Goal: Task Accomplishment & Management: Manage account settings

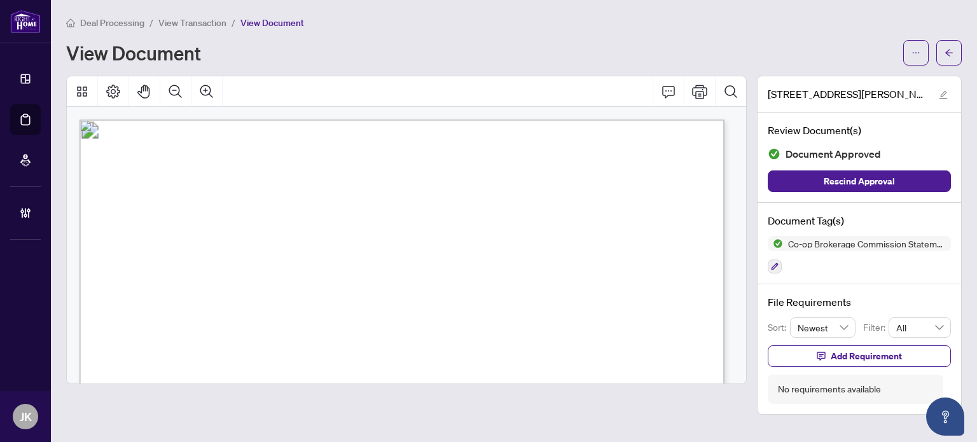
scroll to position [328, 0]
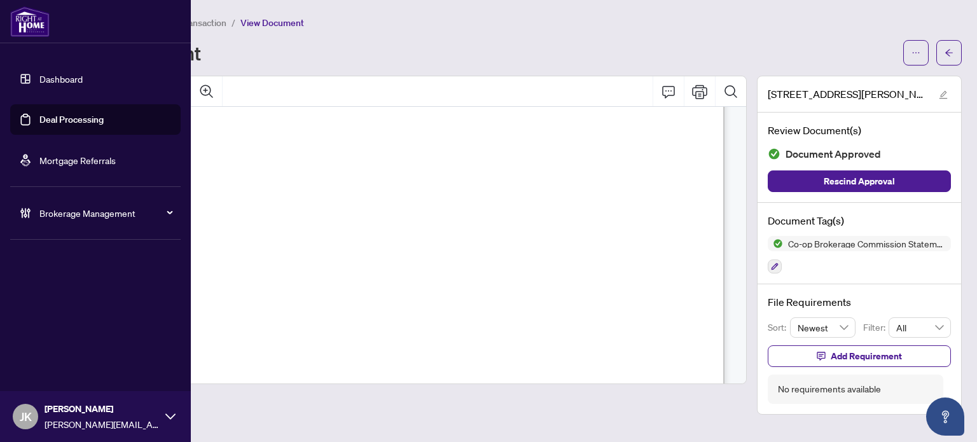
drag, startPoint x: 72, startPoint y: 127, endPoint x: 148, endPoint y: 71, distance: 94.5
click at [71, 125] on link "Deal Processing" at bounding box center [71, 119] width 64 height 11
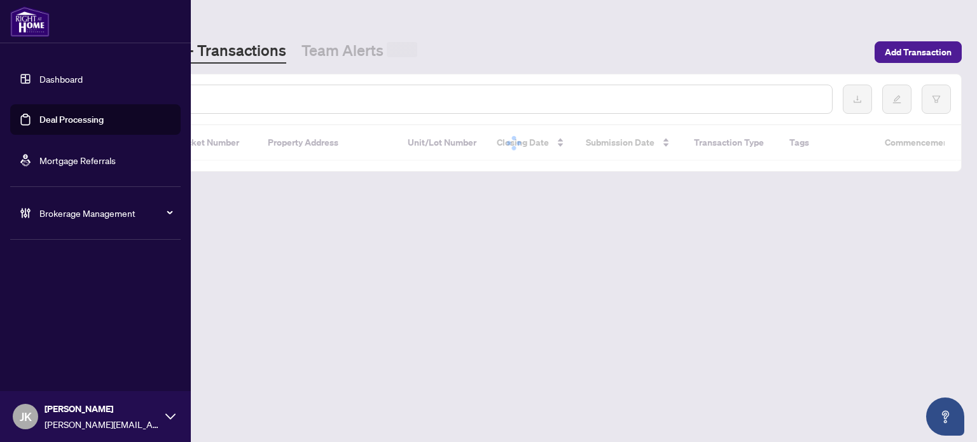
click at [230, 93] on input "text" at bounding box center [460, 99] width 721 height 14
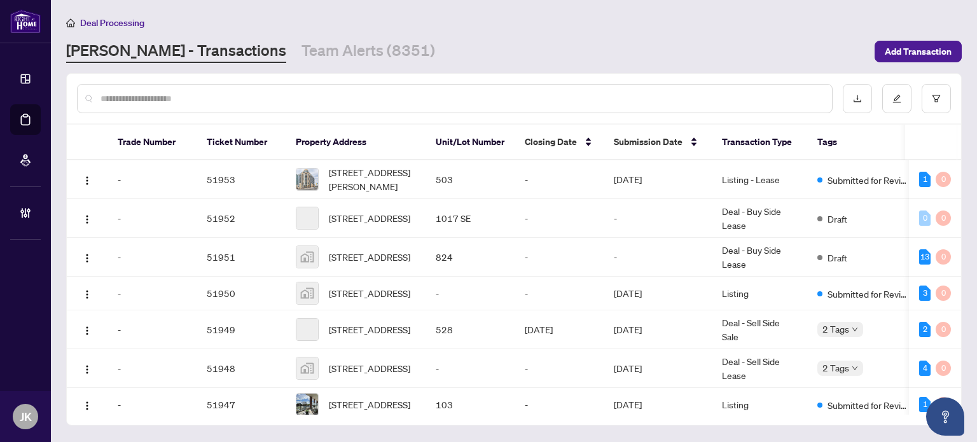
click at [227, 93] on input "text" at bounding box center [460, 99] width 721 height 14
click at [226, 93] on input "text" at bounding box center [460, 99] width 721 height 14
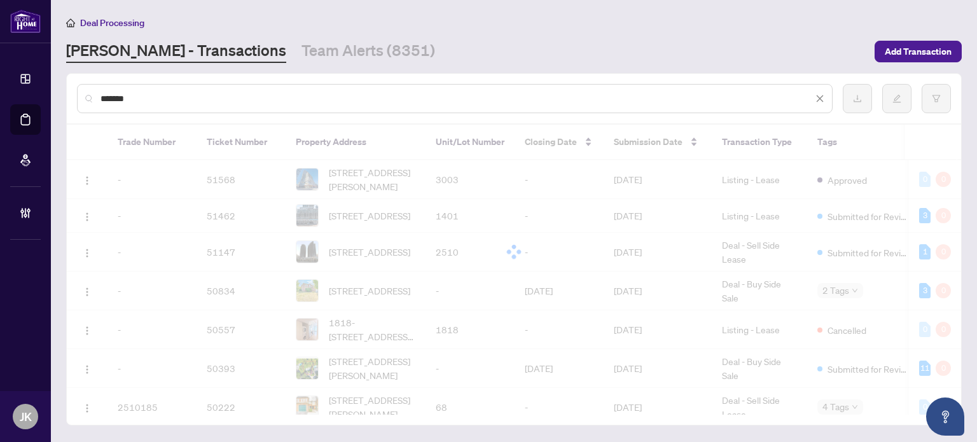
type input "*******"
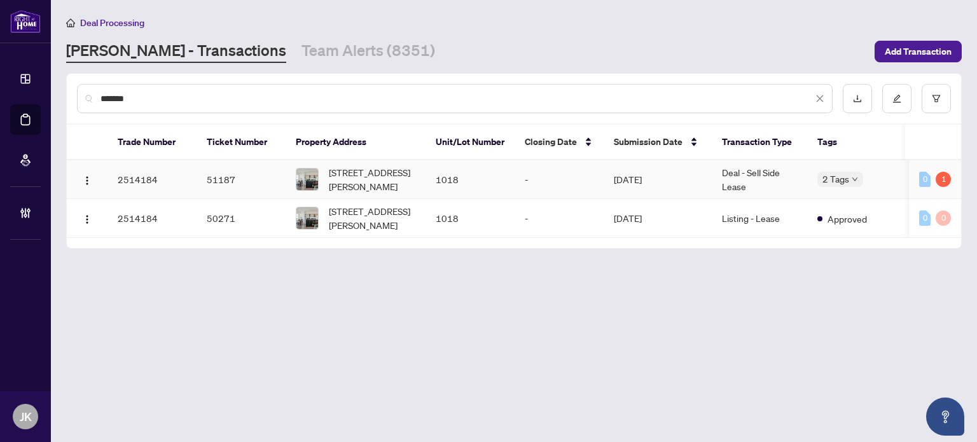
click at [684, 190] on td "[DATE]" at bounding box center [658, 179] width 108 height 39
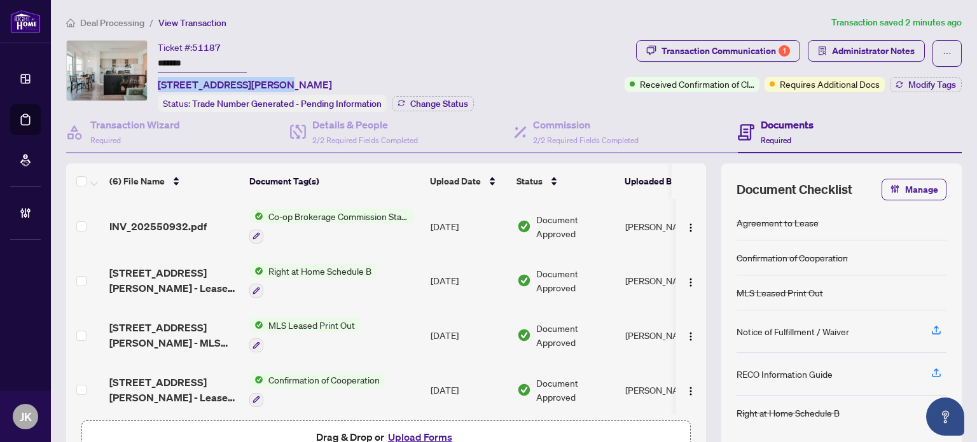
drag, startPoint x: 279, startPoint y: 81, endPoint x: 155, endPoint y: 83, distance: 123.4
click at [155, 83] on div "Ticket #: 51187 ******* [STREET_ADDRESS][PERSON_NAME] Status: Trade Number Gene…" at bounding box center [342, 76] width 553 height 72
copy span "[STREET_ADDRESS][PERSON_NAME]"
click at [417, 433] on button "Upload Forms" at bounding box center [420, 437] width 72 height 17
drag, startPoint x: 946, startPoint y: 51, endPoint x: 923, endPoint y: 55, distance: 23.9
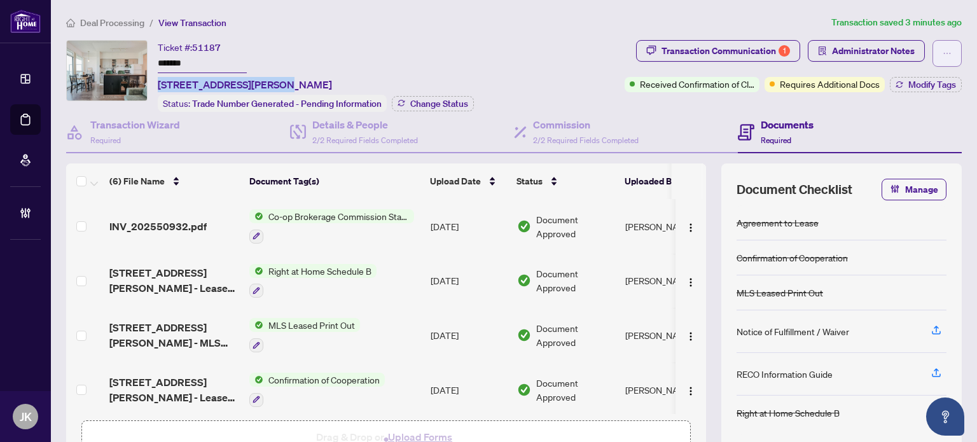
click at [946, 51] on button "button" at bounding box center [946, 53] width 29 height 27
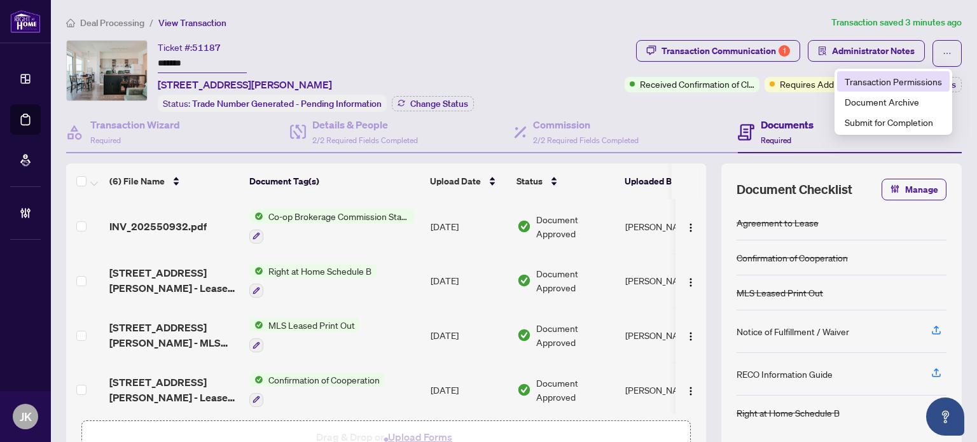
click at [918, 83] on span "Transaction Permissions" at bounding box center [893, 81] width 97 height 14
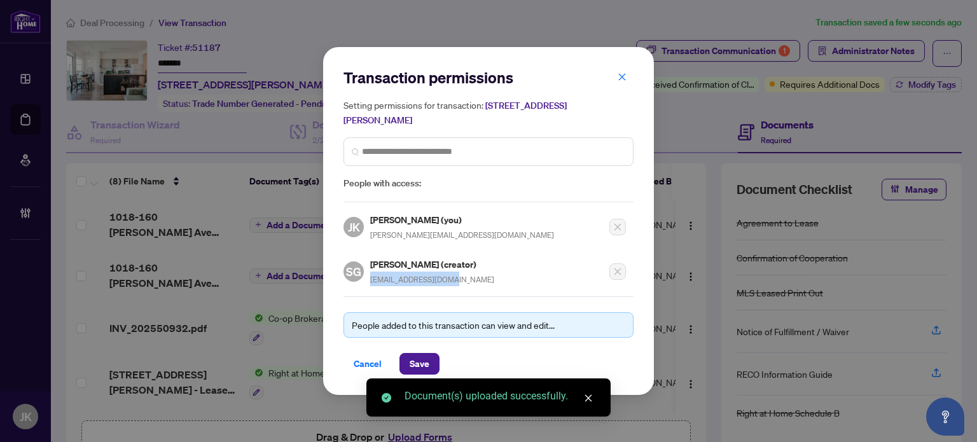
drag, startPoint x: 450, startPoint y: 279, endPoint x: 370, endPoint y: 279, distance: 80.1
click at [370, 279] on div "[PERSON_NAME] (creator) [EMAIL_ADDRESS][DOMAIN_NAME]" at bounding box center [432, 271] width 124 height 29
copy span "[EMAIL_ADDRESS][DOMAIN_NAME]"
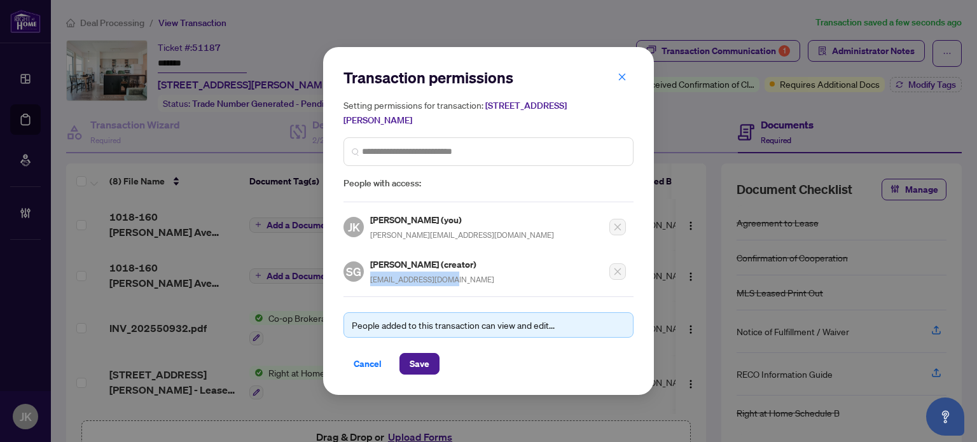
click at [358, 357] on span "Cancel" at bounding box center [368, 364] width 28 height 20
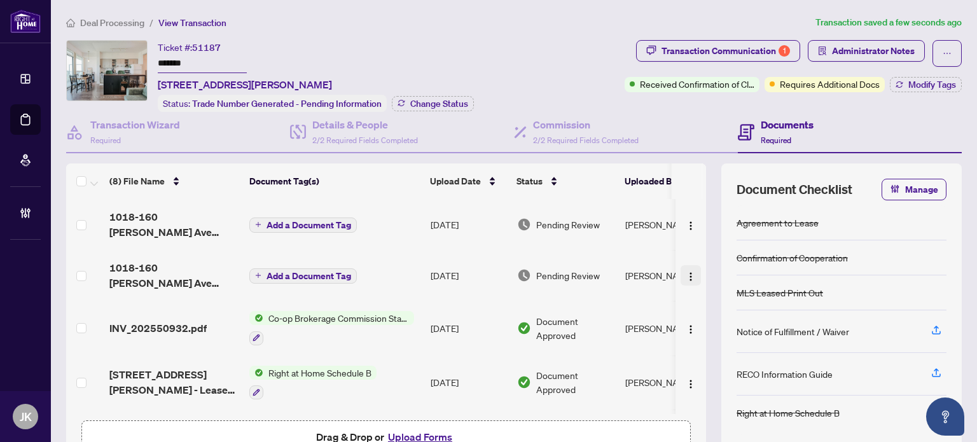
click at [686, 277] on img "button" at bounding box center [691, 277] width 10 height 10
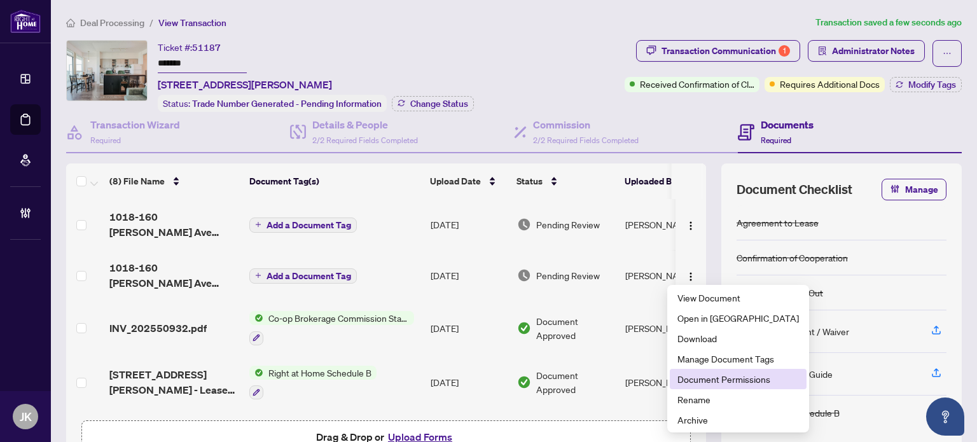
click at [705, 381] on span "Document Permissions" at bounding box center [737, 379] width 121 height 14
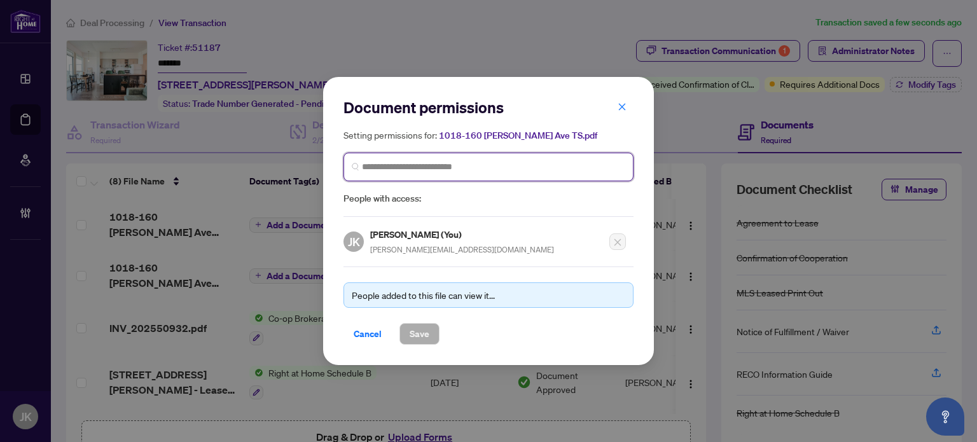
click at [401, 169] on input "search" at bounding box center [493, 166] width 263 height 13
paste input "**********"
type input "**********"
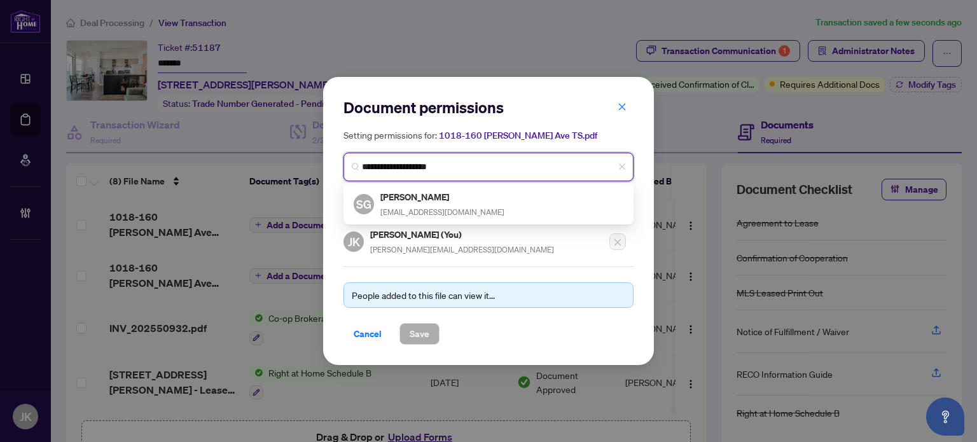
click at [439, 204] on div "[PERSON_NAME] [EMAIL_ADDRESS][DOMAIN_NAME]" at bounding box center [442, 204] width 124 height 29
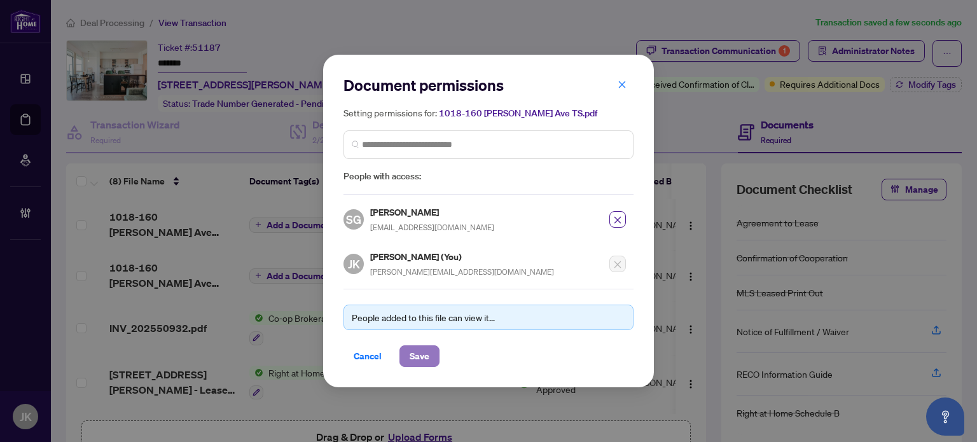
click at [418, 348] on span "Save" at bounding box center [420, 356] width 20 height 20
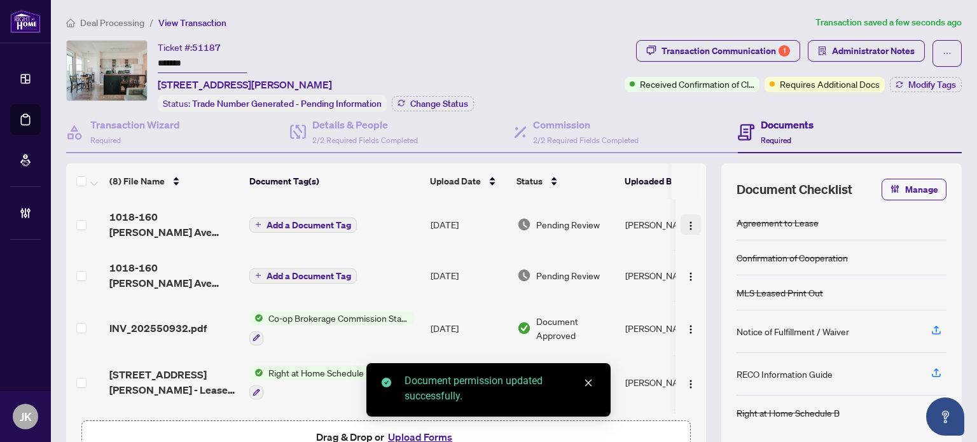
click at [686, 221] on img "button" at bounding box center [691, 226] width 10 height 10
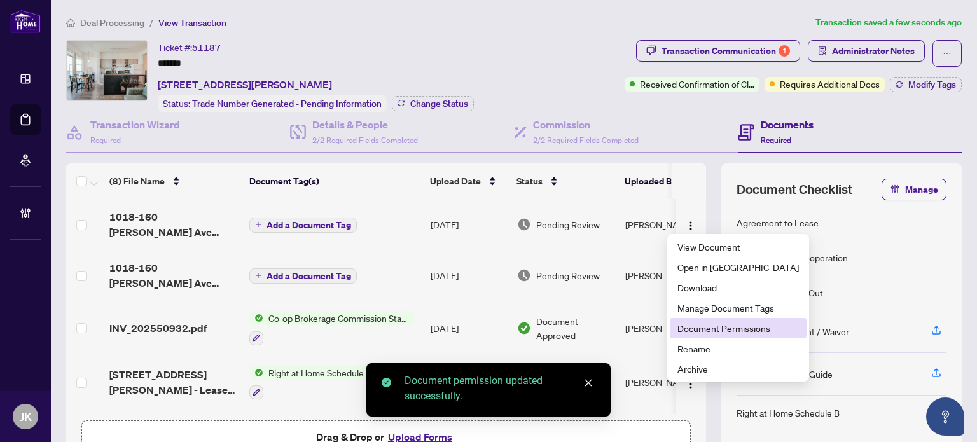
click at [705, 328] on span "Document Permissions" at bounding box center [737, 328] width 121 height 14
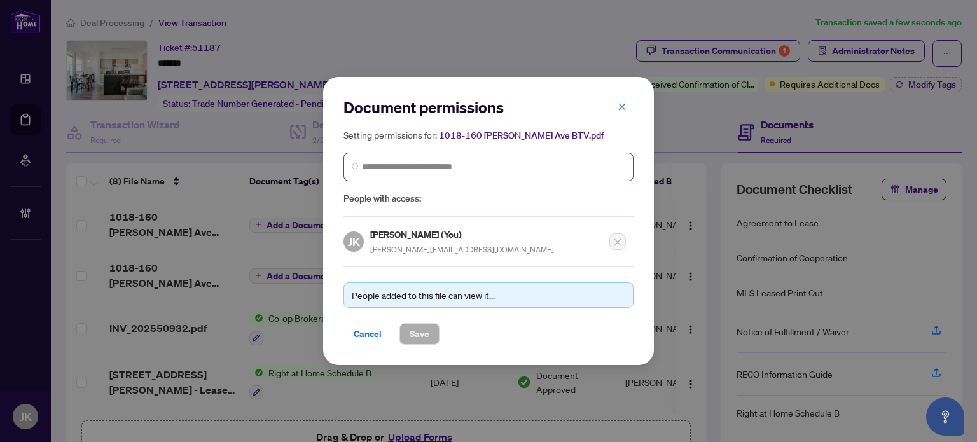
click at [377, 174] on span at bounding box center [488, 167] width 290 height 29
paste input "**********"
type input "**********"
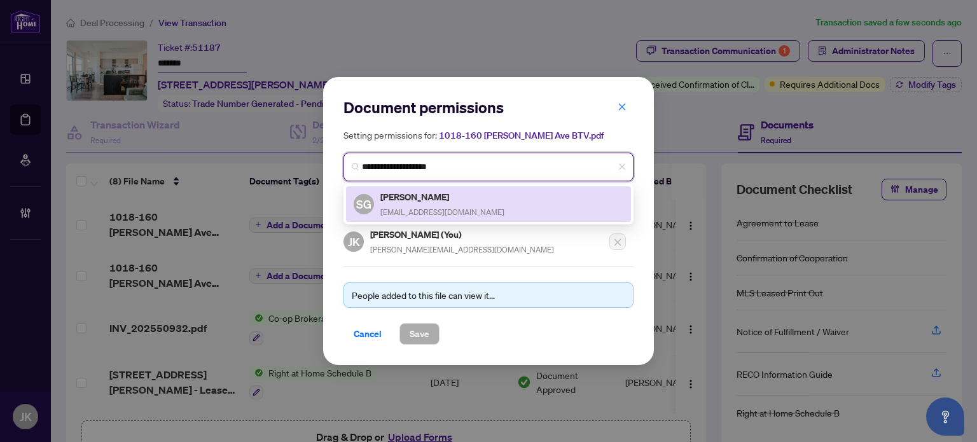
drag, startPoint x: 496, startPoint y: 207, endPoint x: 450, endPoint y: 352, distance: 152.1
click at [496, 207] on div "SG [PERSON_NAME] [EMAIL_ADDRESS][DOMAIN_NAME]" at bounding box center [489, 204] width 270 height 29
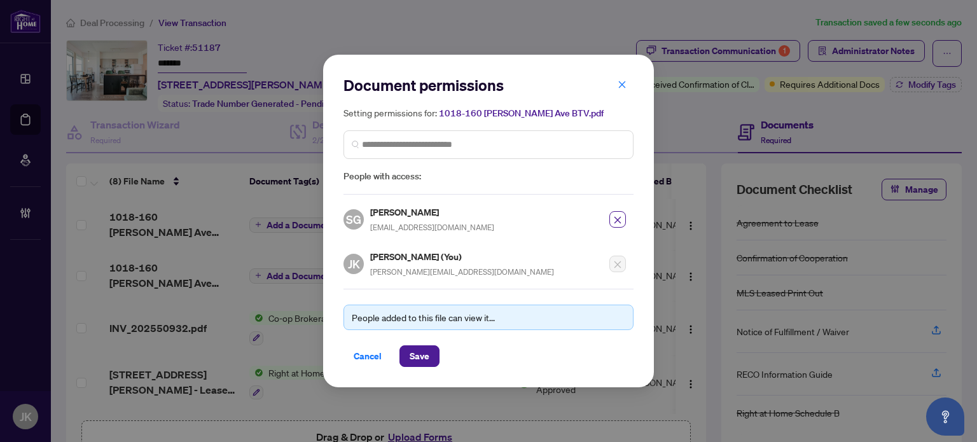
drag, startPoint x: 422, startPoint y: 356, endPoint x: 398, endPoint y: 354, distance: 24.9
click at [421, 356] on span "Save" at bounding box center [420, 356] width 20 height 20
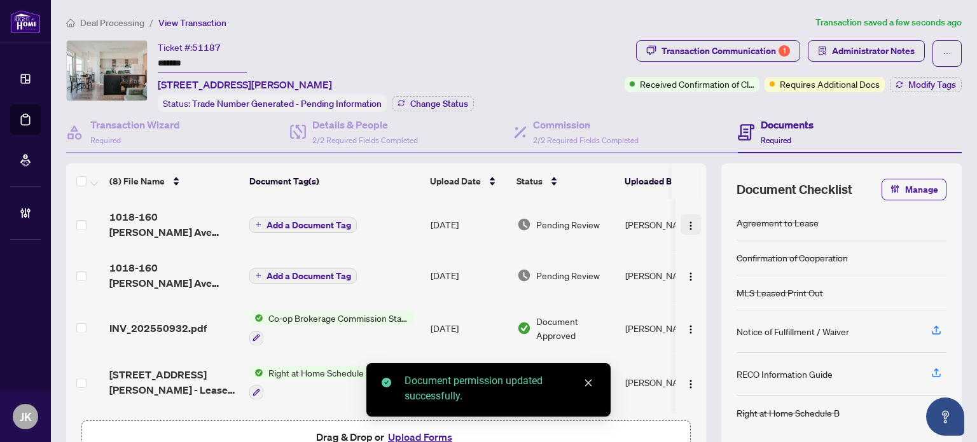
click at [686, 223] on img "button" at bounding box center [691, 226] width 10 height 10
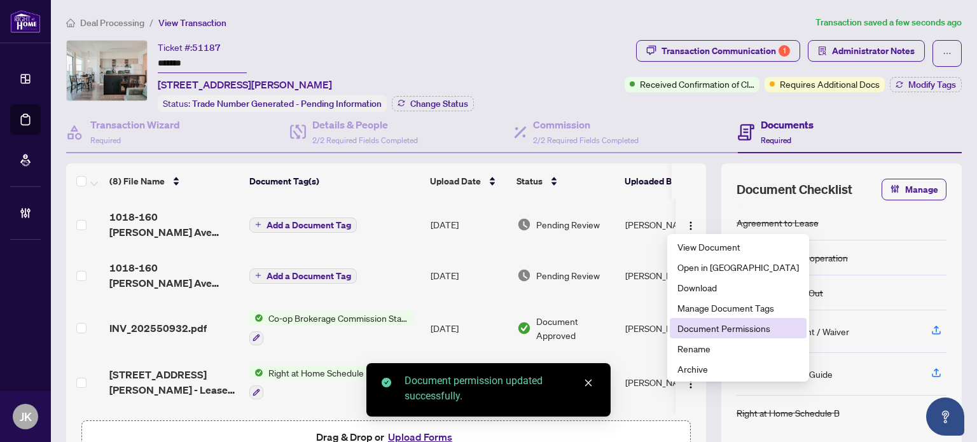
click at [721, 325] on span "Document Permissions" at bounding box center [737, 328] width 121 height 14
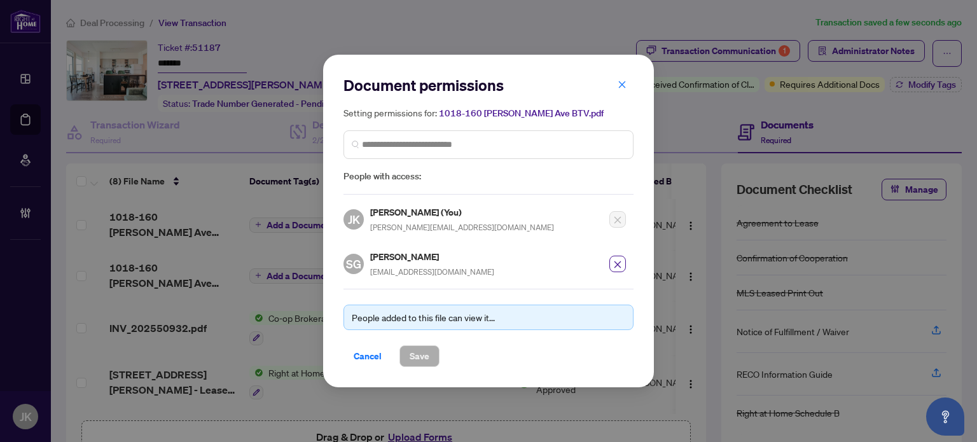
drag, startPoint x: 618, startPoint y: 81, endPoint x: 707, endPoint y: 177, distance: 131.0
click at [620, 86] on span "button" at bounding box center [622, 84] width 9 height 20
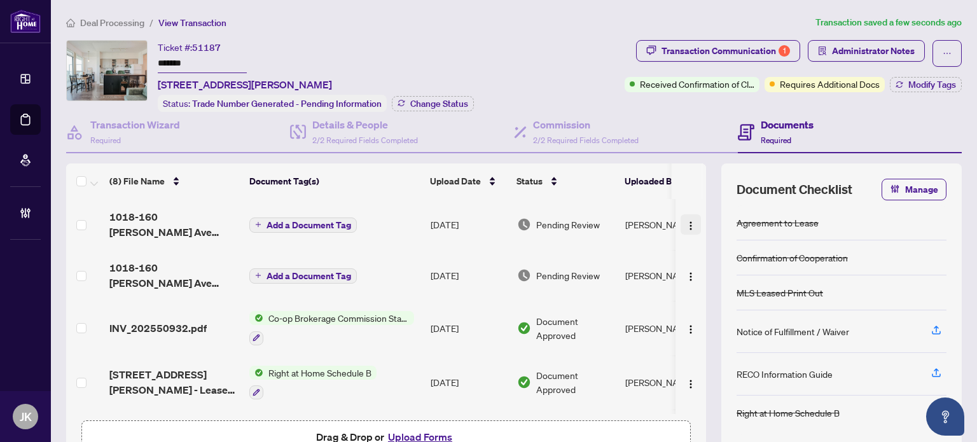
click at [681, 221] on button "button" at bounding box center [691, 224] width 20 height 20
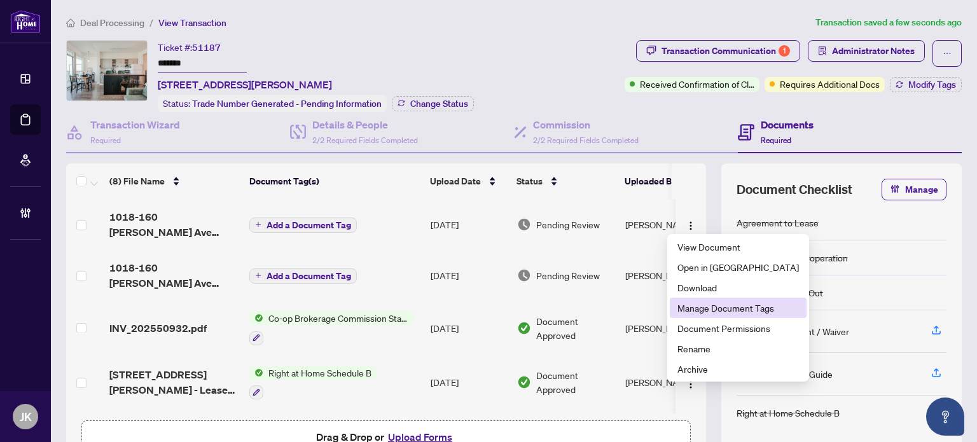
click at [707, 313] on span "Manage Document Tags" at bounding box center [737, 308] width 121 height 14
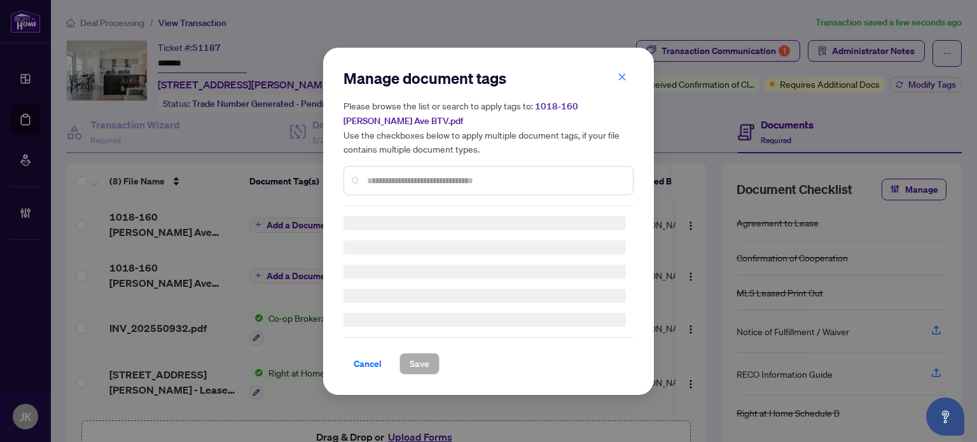
click at [379, 166] on div at bounding box center [488, 180] width 290 height 29
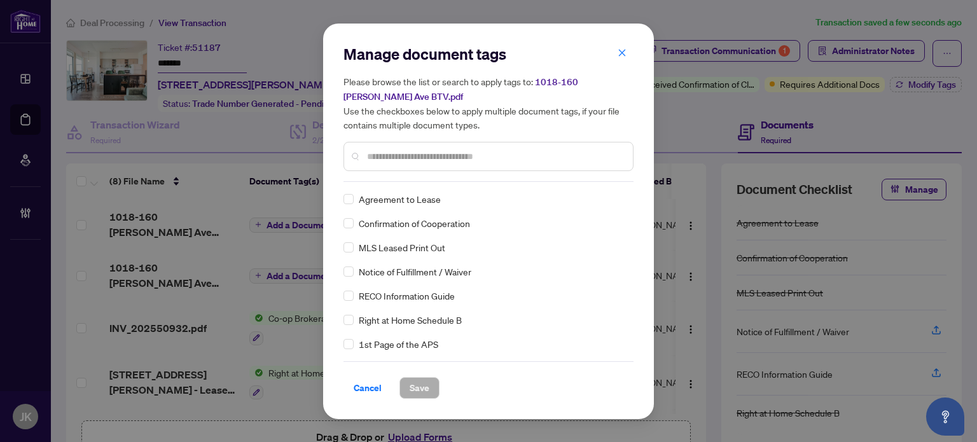
click at [380, 158] on input "text" at bounding box center [495, 156] width 256 height 14
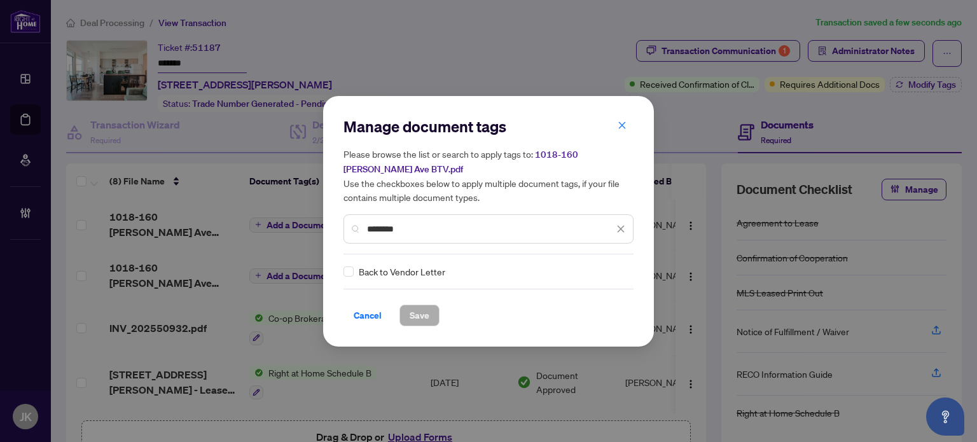
type input "*******"
click at [342, 273] on div "Manage document tags Please browse the list or search to apply tags to: [STREET…" at bounding box center [488, 221] width 331 height 251
click at [601, 268] on img at bounding box center [607, 271] width 13 height 13
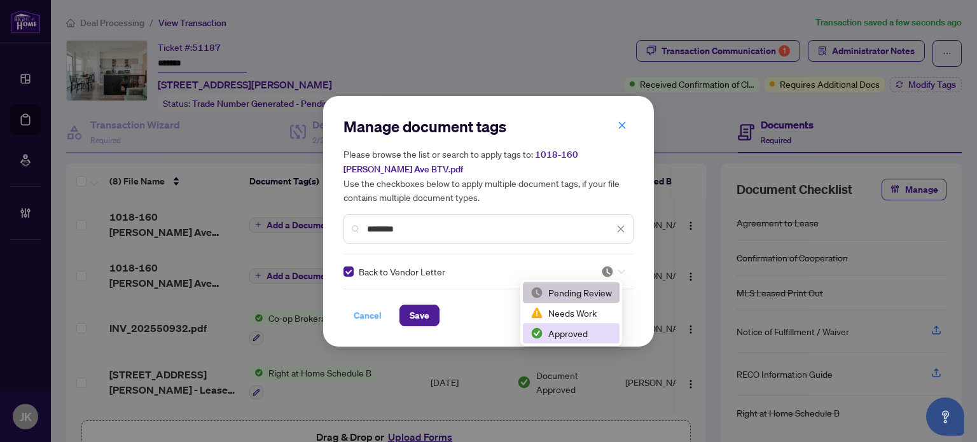
drag, startPoint x: 580, startPoint y: 329, endPoint x: 349, endPoint y: 314, distance: 231.3
click at [577, 328] on div "Approved" at bounding box center [570, 333] width 81 height 14
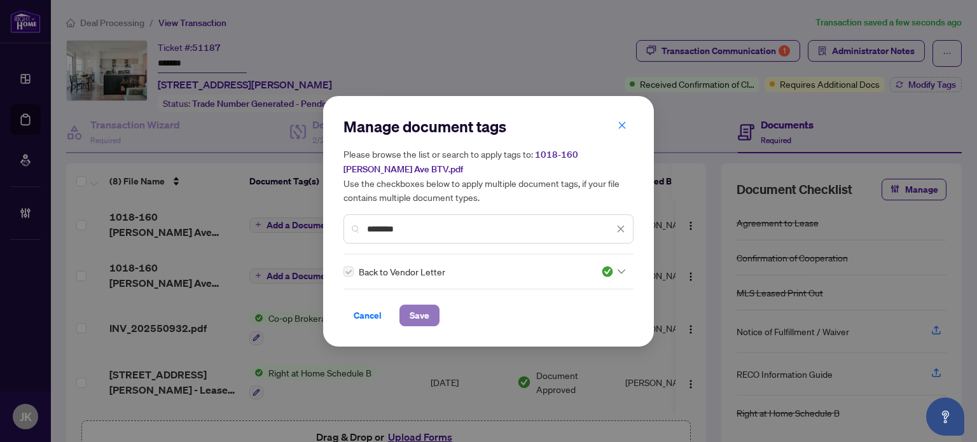
drag, startPoint x: 415, startPoint y: 313, endPoint x: 429, endPoint y: 307, distance: 15.7
click at [417, 313] on span "Save" at bounding box center [420, 315] width 20 height 20
